Goal: Transaction & Acquisition: Purchase product/service

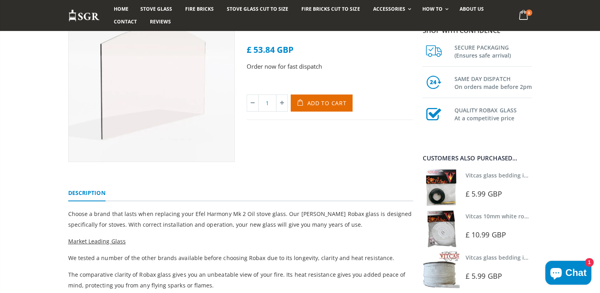
scroll to position [111, 0]
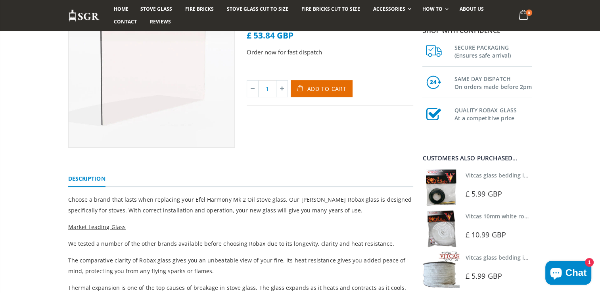
click at [435, 194] on img at bounding box center [441, 187] width 37 height 37
click at [318, 88] on span "Add to Cart" at bounding box center [327, 89] width 39 height 8
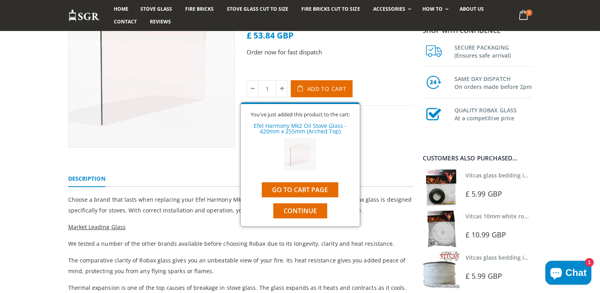
click at [444, 186] on img at bounding box center [441, 187] width 37 height 37
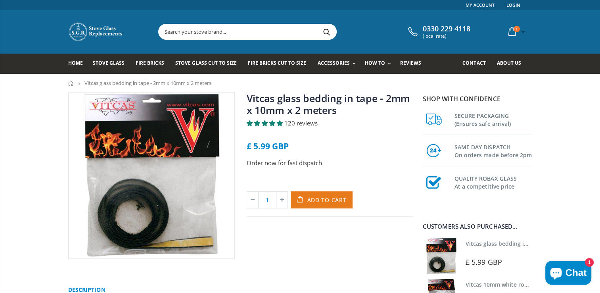
click at [322, 199] on span "Add to Cart" at bounding box center [327, 200] width 39 height 8
click at [579, 221] on div "Vitcas glass bedding in tape - 2mm x 10mm x 2 meters 120 reviews £ 5.99 GBP Ord…" at bounding box center [300, 254] width 600 height 324
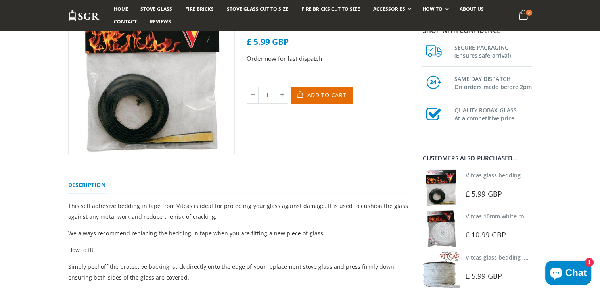
scroll to position [111, 0]
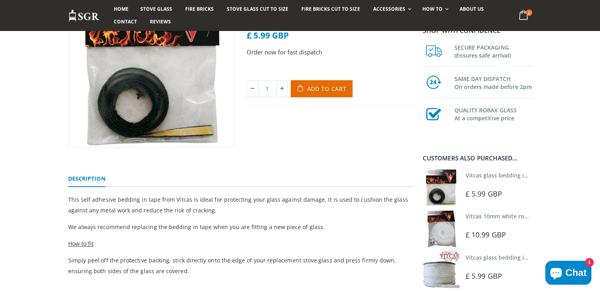
click at [437, 235] on img at bounding box center [441, 228] width 37 height 37
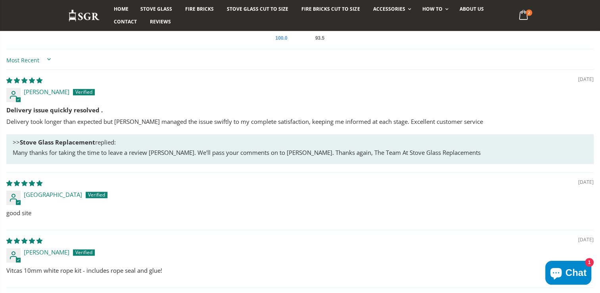
scroll to position [256, 0]
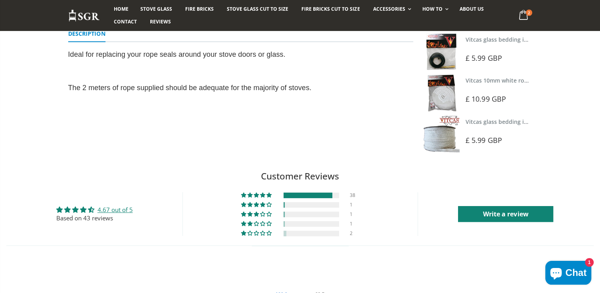
click at [446, 98] on img at bounding box center [441, 92] width 37 height 37
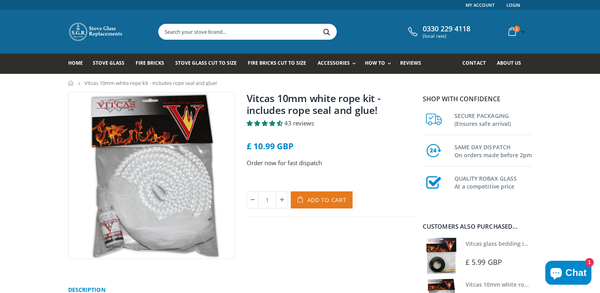
click at [318, 197] on span "Add to Cart" at bounding box center [327, 200] width 39 height 8
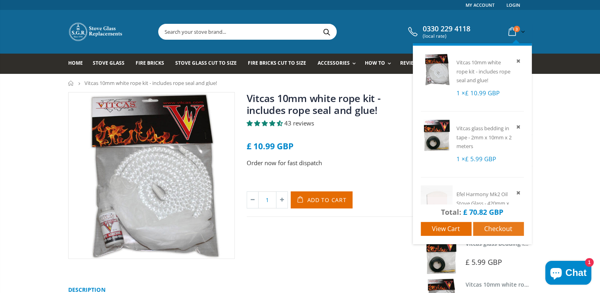
click at [500, 226] on span "Checkout" at bounding box center [498, 228] width 28 height 9
